Goal: Information Seeking & Learning: Find specific fact

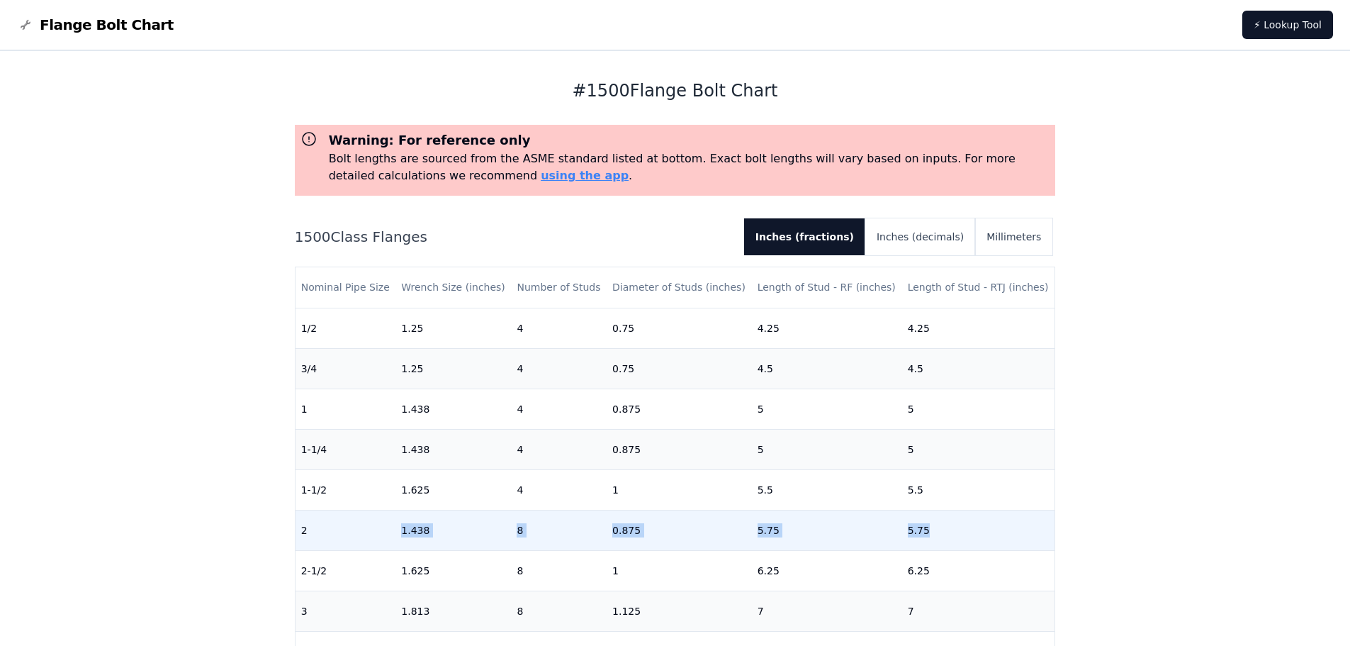
drag, startPoint x: 393, startPoint y: 529, endPoint x: 956, endPoint y: 537, distance: 563.5
click at [956, 537] on tr "2 1.438 8 0.875 5.75 5.75" at bounding box center [676, 530] width 760 height 40
click at [511, 534] on td "8" at bounding box center [559, 530] width 96 height 40
drag, startPoint x: 509, startPoint y: 532, endPoint x: 544, endPoint y: 532, distance: 34.7
click at [544, 532] on td "8" at bounding box center [559, 530] width 96 height 40
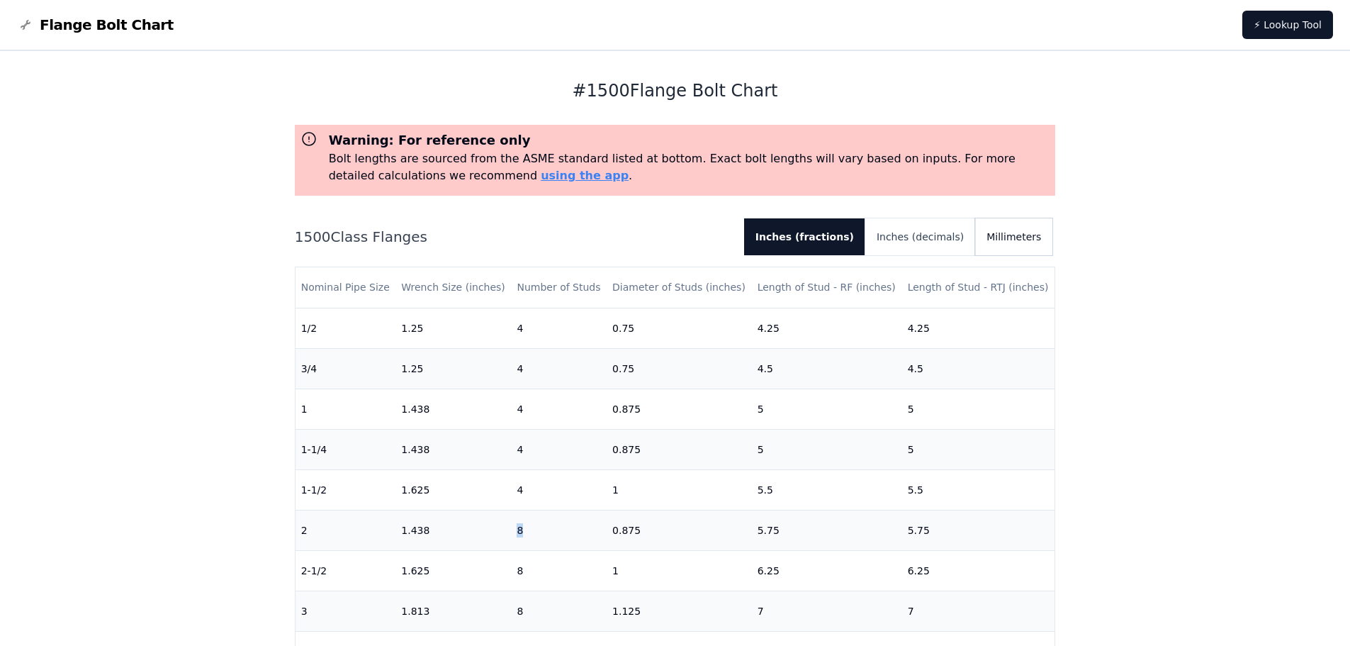
click at [1011, 234] on button "Millimeters" at bounding box center [1013, 236] width 77 height 37
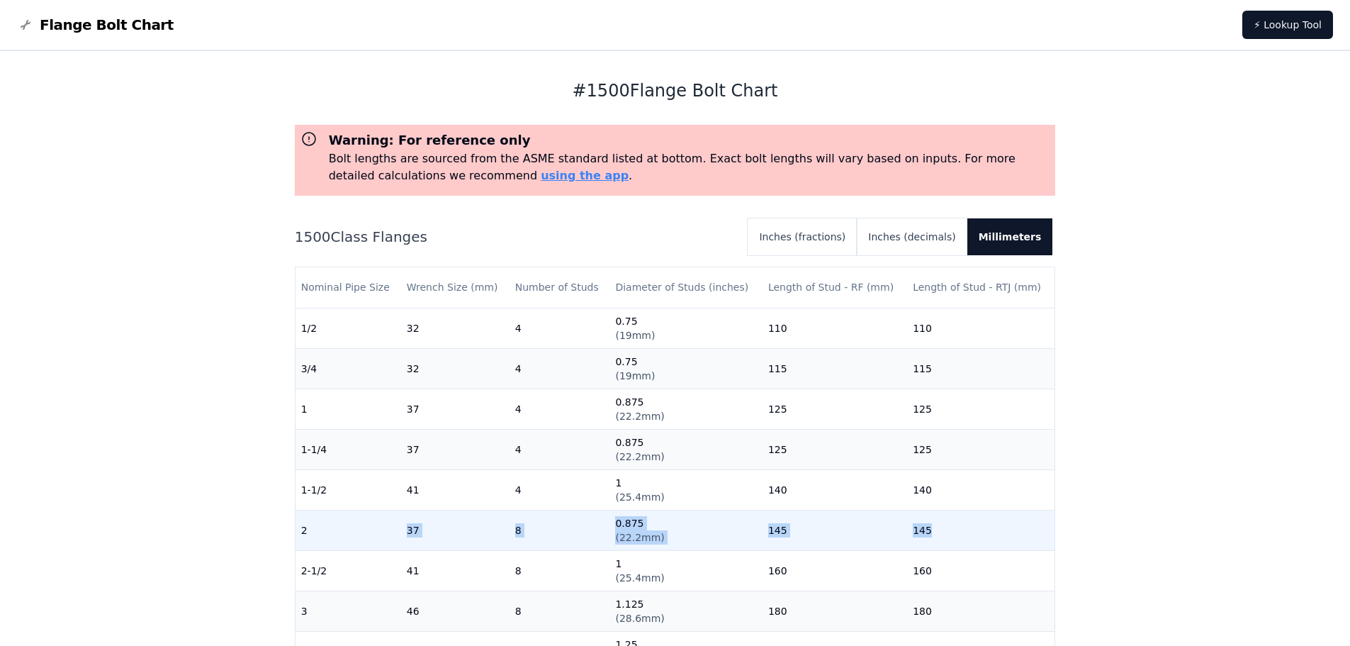
drag, startPoint x: 409, startPoint y: 536, endPoint x: 965, endPoint y: 537, distance: 556.4
click at [965, 537] on tr "2 37 8 0.875 ( 22.2mm ) 145 145" at bounding box center [676, 530] width 760 height 40
click at [926, 545] on td "145" at bounding box center [980, 530] width 147 height 40
drag, startPoint x: 303, startPoint y: 532, endPoint x: 941, endPoint y: 543, distance: 638.7
click at [941, 543] on tr "2 37 8 0.875 ( 22.2mm ) 145 145" at bounding box center [676, 530] width 760 height 40
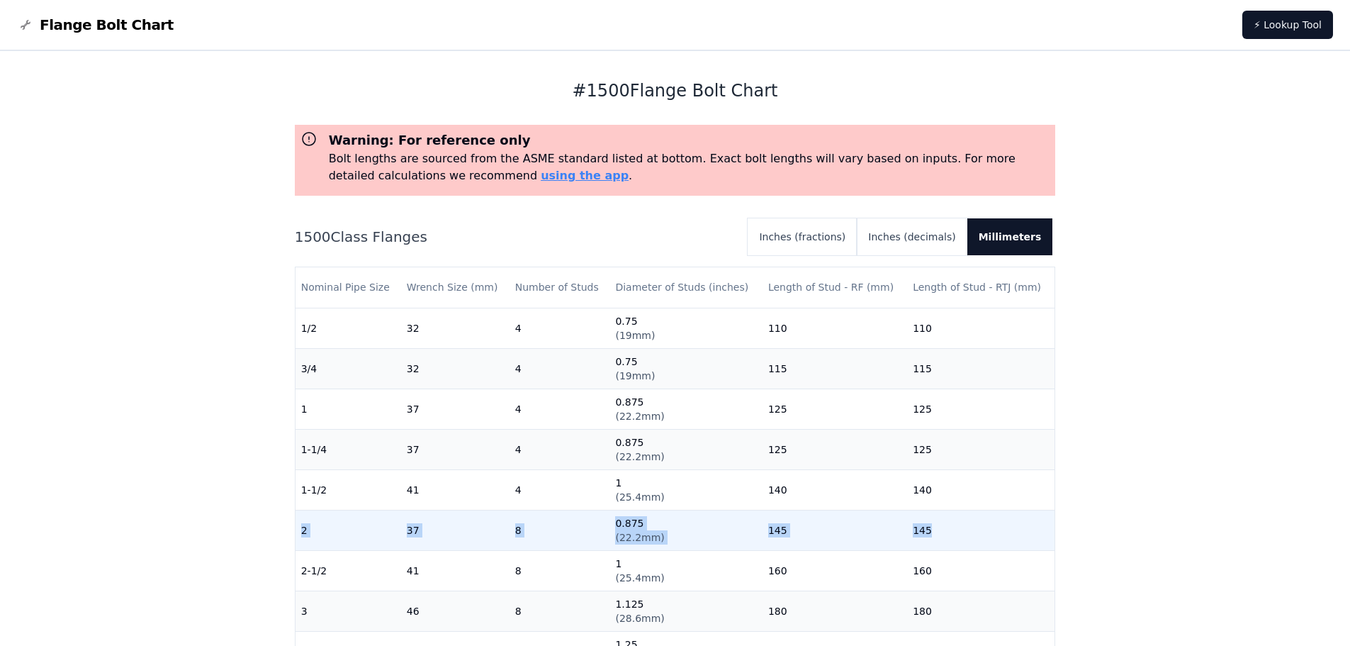
click at [528, 532] on td "8" at bounding box center [560, 530] width 101 height 40
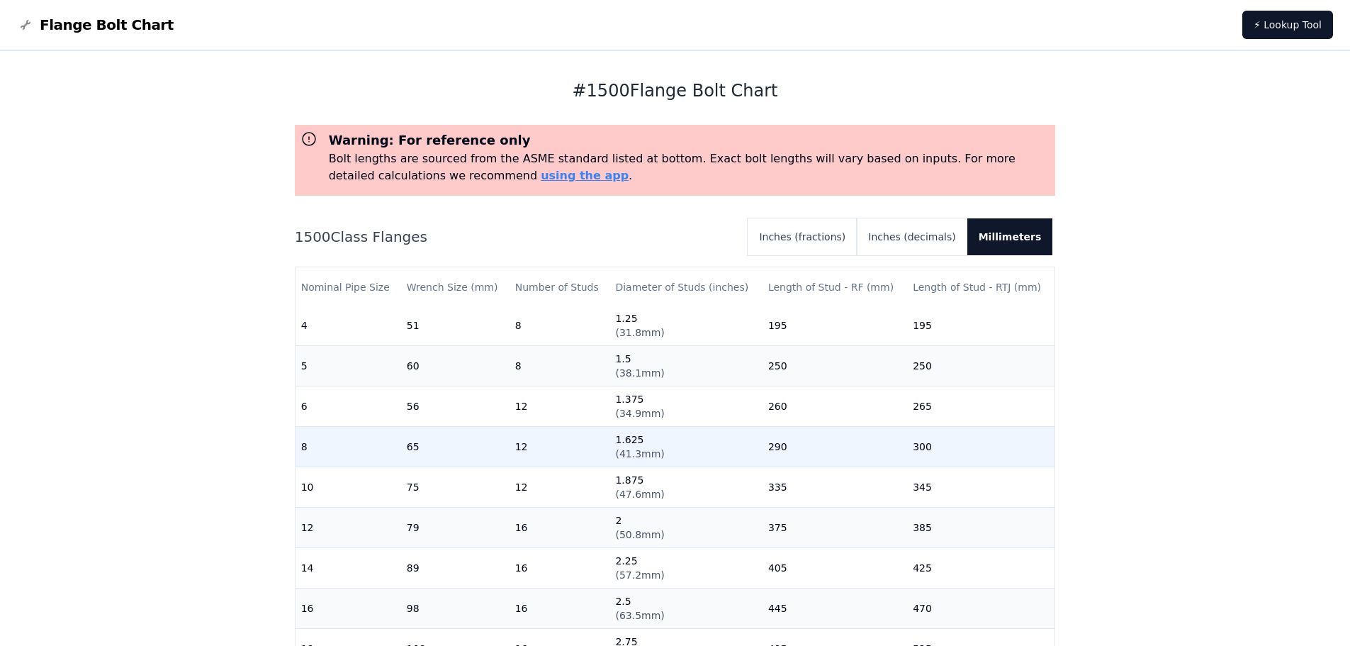
scroll to position [368, 0]
